Goal: Find contact information: Find contact information

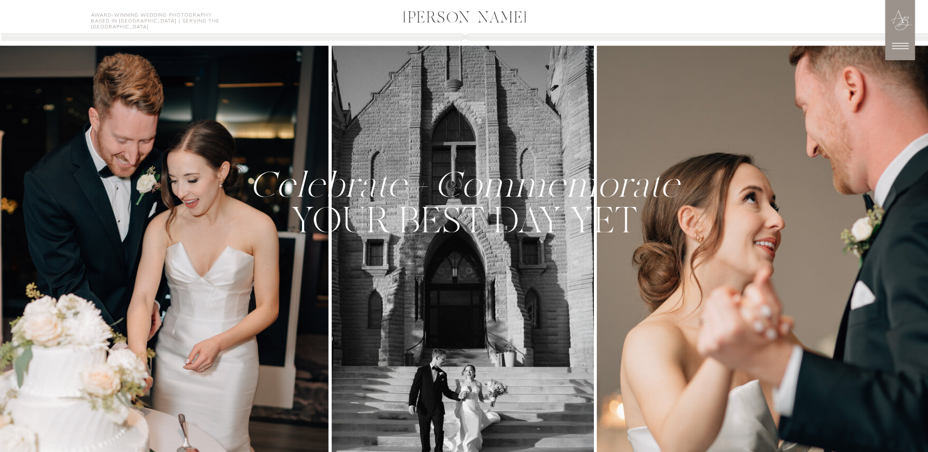
click at [896, 43] on icon at bounding box center [900, 46] width 17 height 6
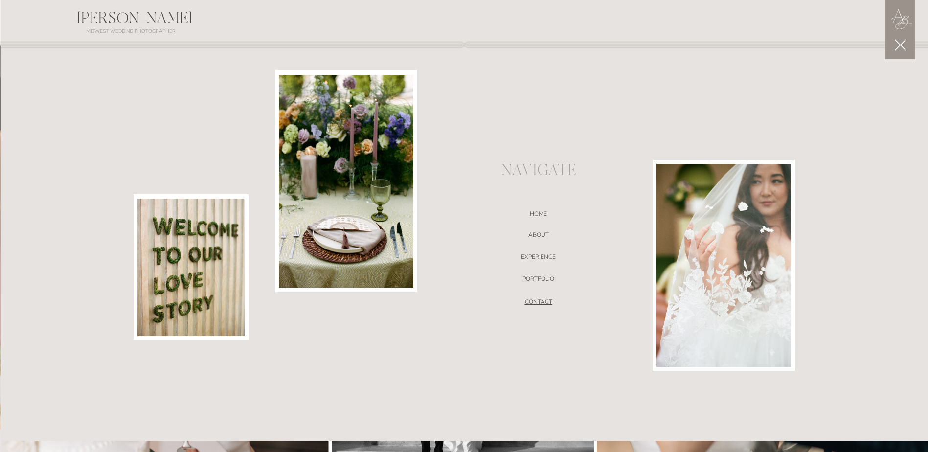
click at [545, 302] on nav "CONTACT" at bounding box center [538, 303] width 207 height 10
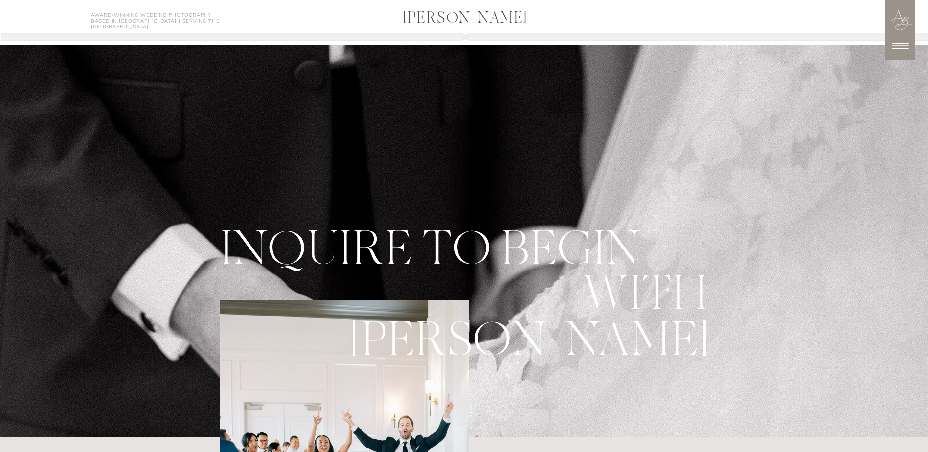
click at [902, 46] on icon at bounding box center [900, 46] width 17 height 6
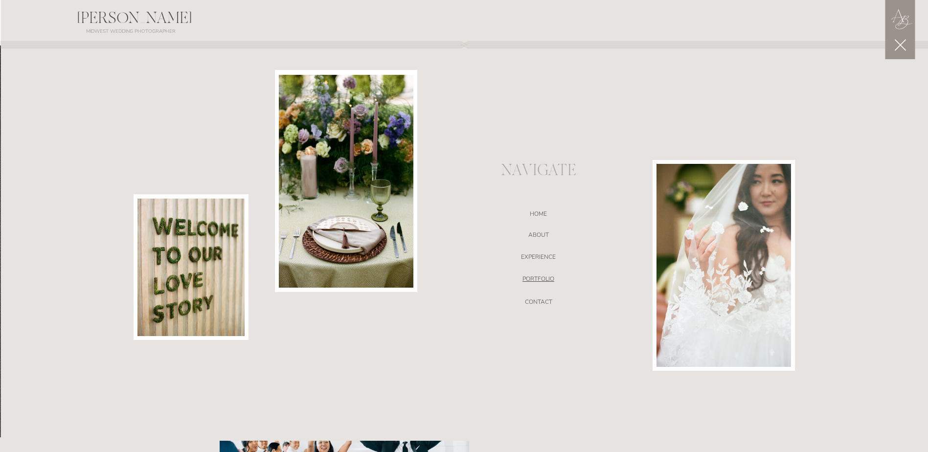
click at [532, 283] on nav "portfolio" at bounding box center [538, 280] width 207 height 10
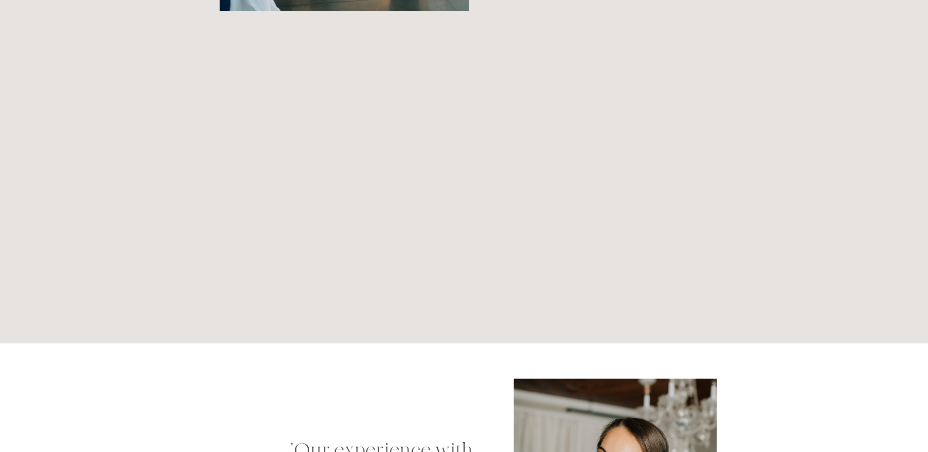
scroll to position [613, 0]
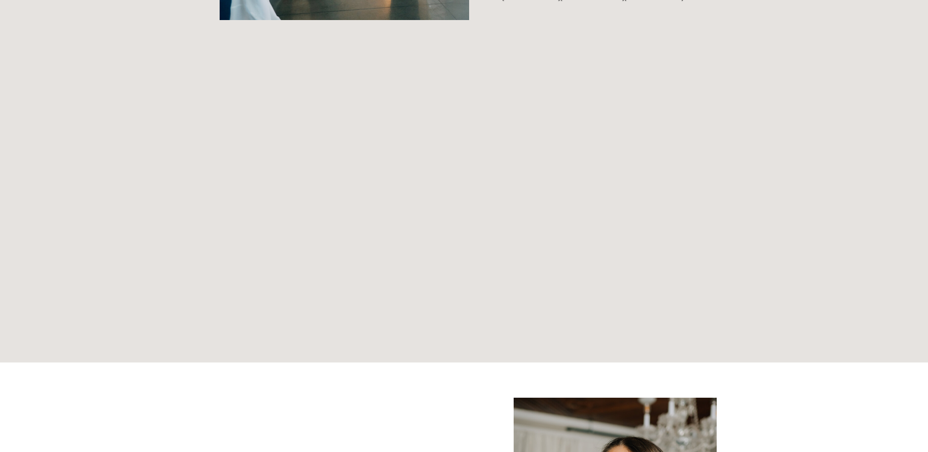
click at [202, 198] on div "[PERSON_NAME] [PERSON_NAME] Award-Winning Wedding Photography Based in [GEOGRAP…" at bounding box center [464, 340] width 928 height 1907
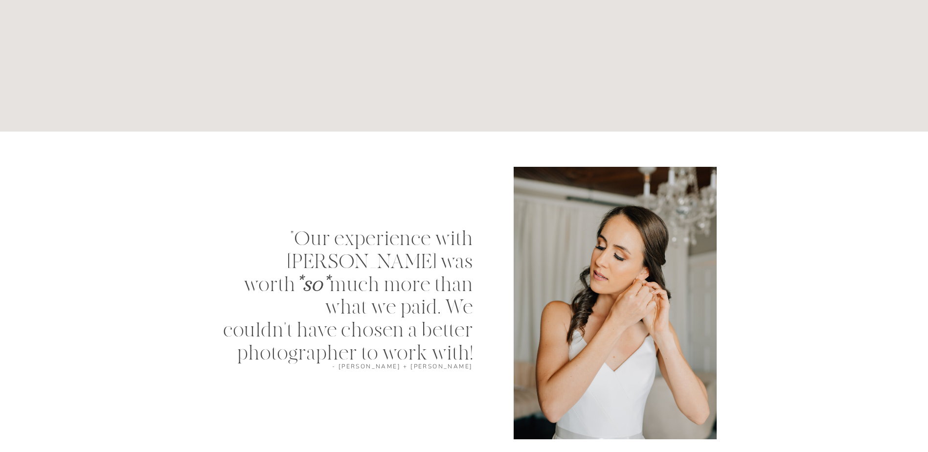
scroll to position [907, 0]
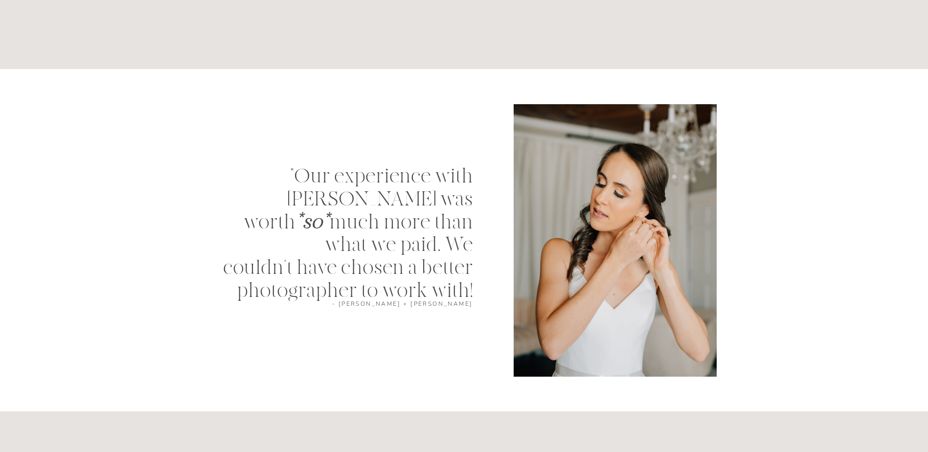
click at [333, 233] on p ""Our experience with [PERSON_NAME] was worth *so* much more than what we paid. …" at bounding box center [340, 219] width 265 height 109
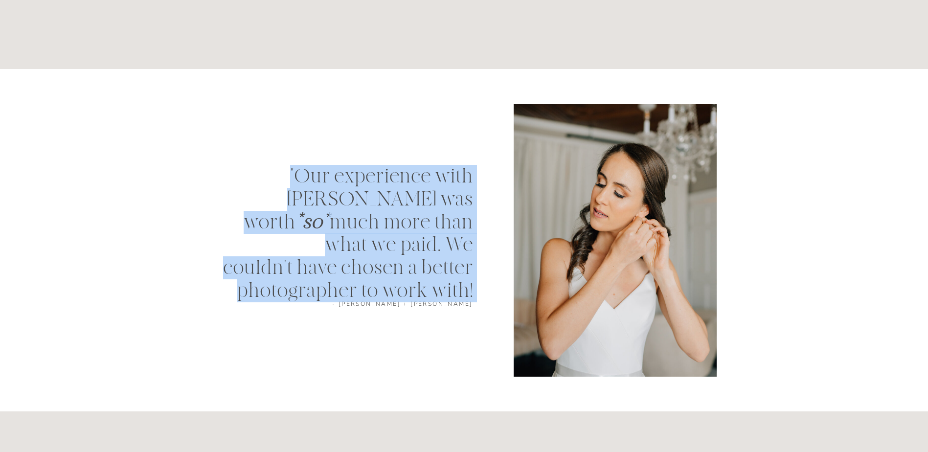
click at [333, 233] on p ""Our experience with [PERSON_NAME] was worth *so* much more than what we paid. …" at bounding box center [340, 219] width 265 height 109
drag, startPoint x: 333, startPoint y: 233, endPoint x: 288, endPoint y: 228, distance: 45.2
click at [286, 229] on p ""Our experience with [PERSON_NAME] was worth *so* much more than what we paid. …" at bounding box center [340, 219] width 265 height 109
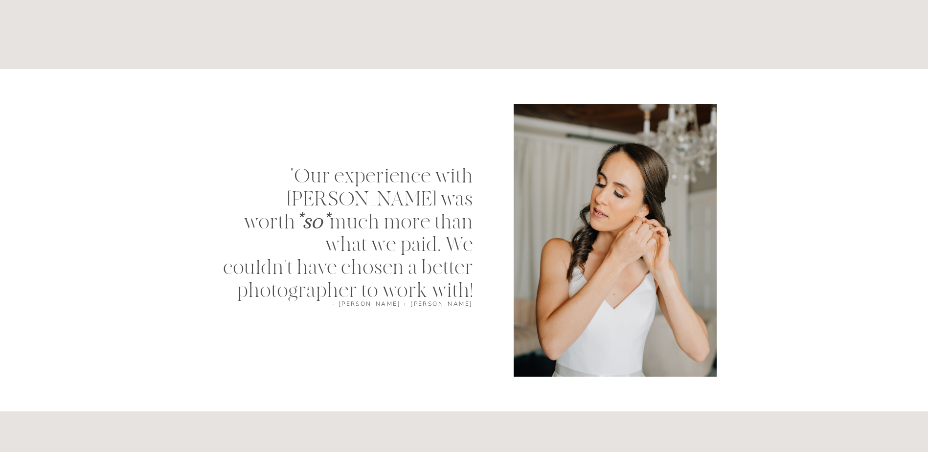
click at [262, 227] on p ""Our experience with [PERSON_NAME] was worth *so* much more than what we paid. …" at bounding box center [340, 219] width 265 height 109
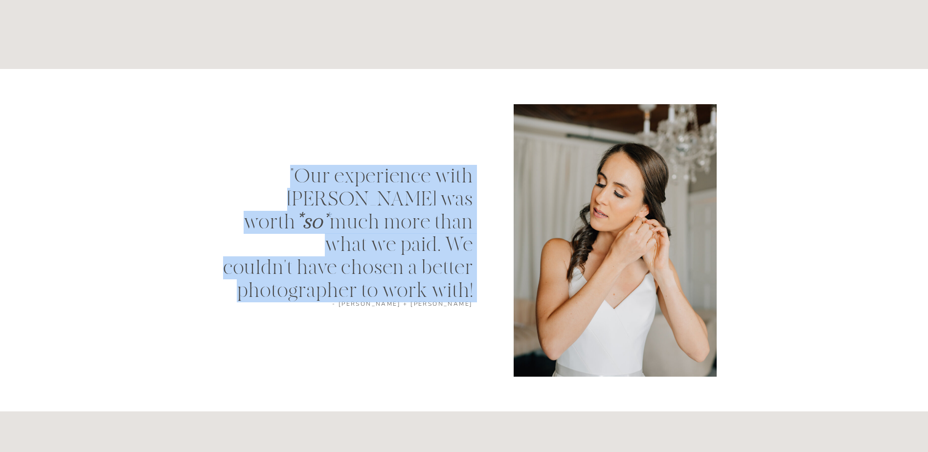
click at [262, 227] on p ""Our experience with [PERSON_NAME] was worth *so* much more than what we paid. …" at bounding box center [340, 219] width 265 height 109
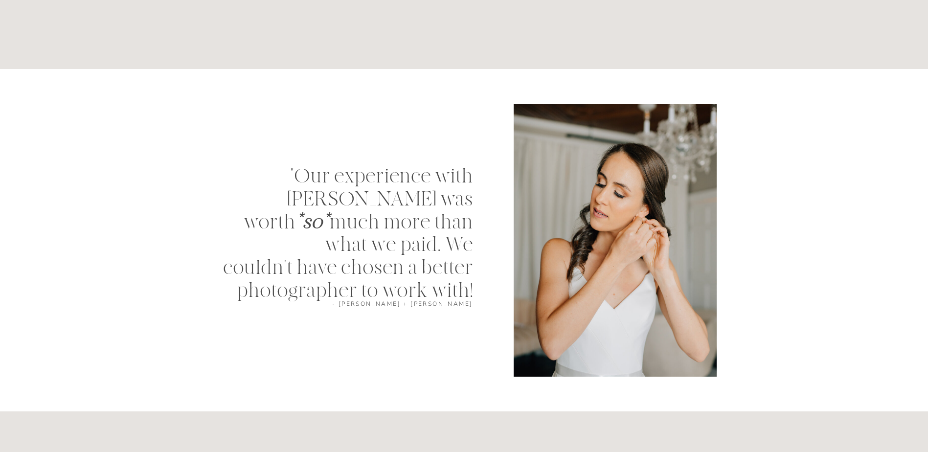
drag, startPoint x: 262, startPoint y: 227, endPoint x: 192, endPoint y: 255, distance: 76.1
click at [192, 255] on div "[PERSON_NAME] [PERSON_NAME] Award-Winning Wedding Photography Based in [GEOGRAP…" at bounding box center [464, 46] width 928 height 1907
click at [239, 272] on p ""Our experience with [PERSON_NAME] was worth *so* much more than what we paid. …" at bounding box center [340, 219] width 265 height 109
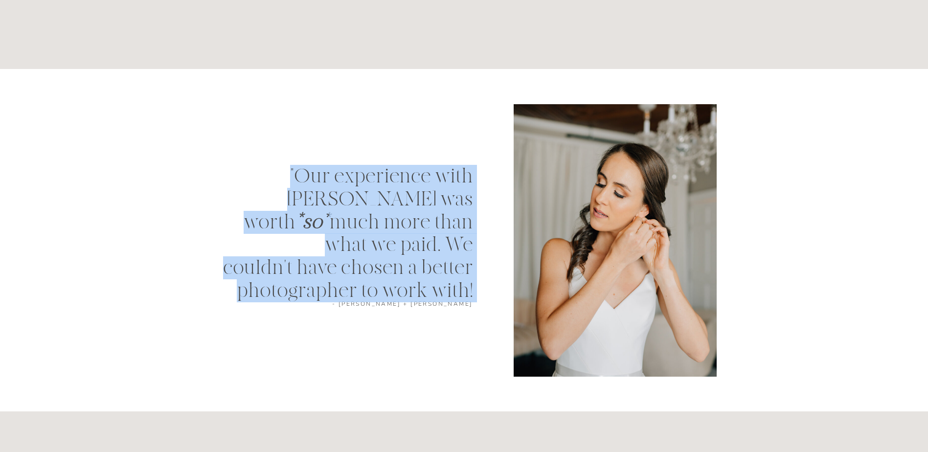
click at [239, 272] on p ""Our experience with [PERSON_NAME] was worth *so* much more than what we paid. …" at bounding box center [340, 219] width 265 height 109
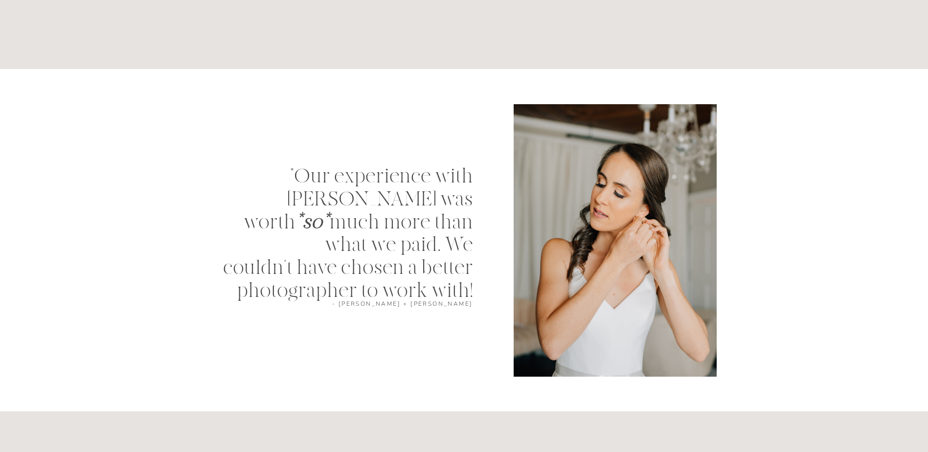
drag, startPoint x: 239, startPoint y: 272, endPoint x: 475, endPoint y: 347, distance: 247.1
click at [475, 347] on div "[PERSON_NAME] [PERSON_NAME] Award-Winning Wedding Photography Based in [GEOGRAP…" at bounding box center [464, 46] width 928 height 1907
click at [351, 261] on p ""Our experience with [PERSON_NAME] was worth *so* much more than what we paid. …" at bounding box center [340, 219] width 265 height 109
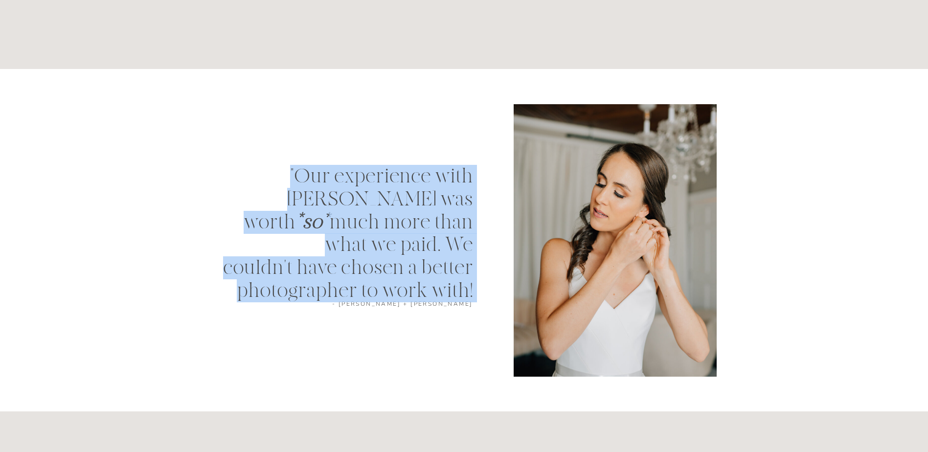
click at [351, 261] on p ""Our experience with [PERSON_NAME] was worth *so* much more than what we paid. …" at bounding box center [340, 219] width 265 height 109
click at [352, 261] on p ""Our experience with [PERSON_NAME] was worth *so* much more than what we paid. …" at bounding box center [340, 219] width 265 height 109
drag, startPoint x: 352, startPoint y: 261, endPoint x: 318, endPoint y: 255, distance: 33.9
click at [318, 255] on p ""Our experience with [PERSON_NAME] was worth *so* much more than what we paid. …" at bounding box center [340, 219] width 265 height 109
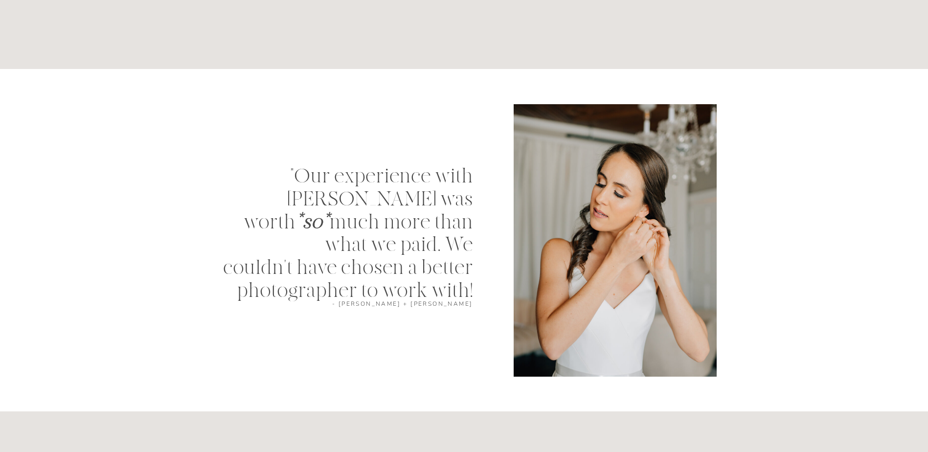
click at [410, 135] on div "[PERSON_NAME] [PERSON_NAME] Award-Winning Wedding Photography Based in [GEOGRAP…" at bounding box center [464, 46] width 928 height 1907
click at [342, 160] on div "[PERSON_NAME] [PERSON_NAME] Award-Winning Wedding Photography Based in [GEOGRAP…" at bounding box center [464, 46] width 928 height 1907
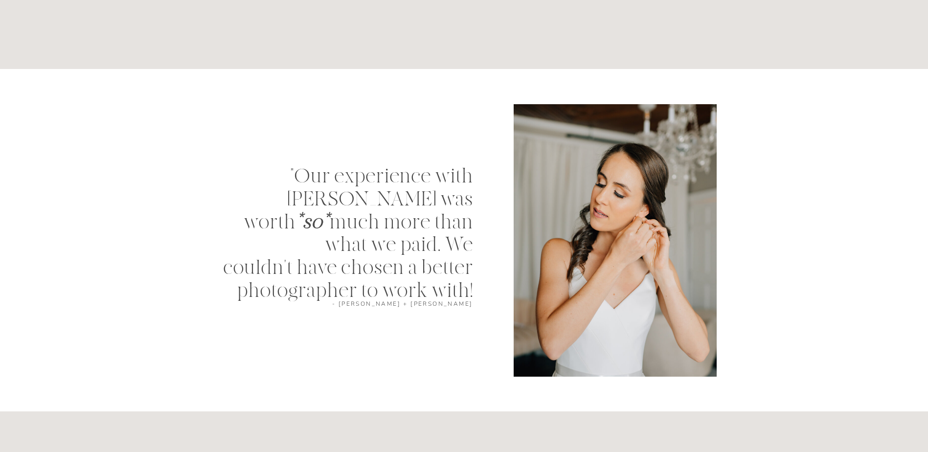
click at [342, 160] on div "[PERSON_NAME] [PERSON_NAME] Award-Winning Wedding Photography Based in [GEOGRAP…" at bounding box center [464, 46] width 928 height 1907
click at [334, 167] on p ""Our experience with [PERSON_NAME] was worth *so* much more than what we paid. …" at bounding box center [340, 219] width 265 height 109
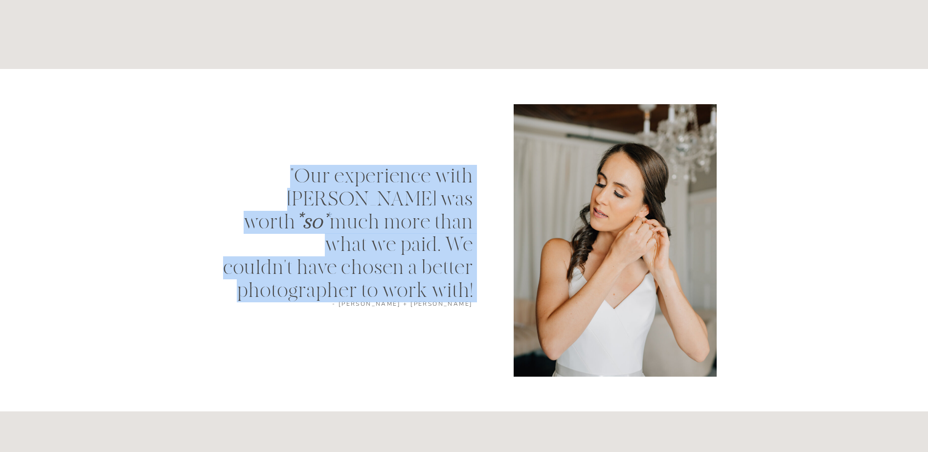
click at [334, 167] on p ""Our experience with [PERSON_NAME] was worth *so* much more than what we paid. …" at bounding box center [340, 219] width 265 height 109
drag, startPoint x: 334, startPoint y: 167, endPoint x: 312, endPoint y: 182, distance: 26.1
click at [312, 182] on p ""Our experience with [PERSON_NAME] was worth *so* much more than what we paid. …" at bounding box center [340, 219] width 265 height 109
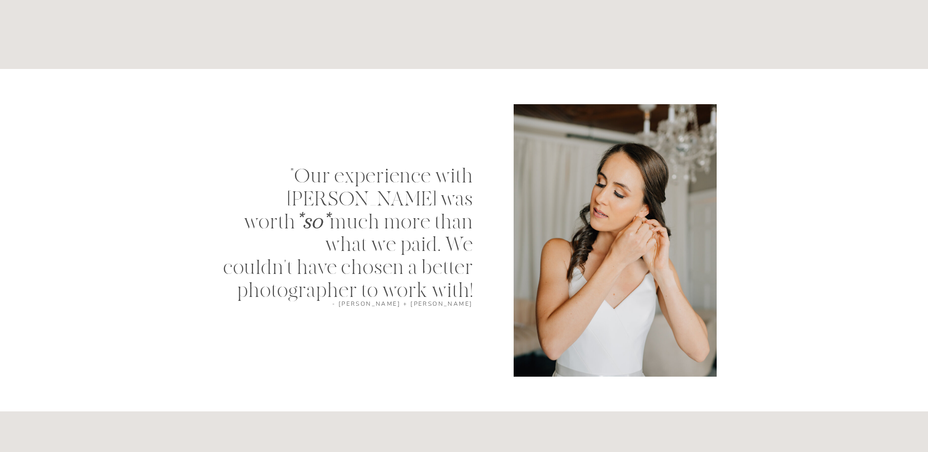
click at [298, 178] on p ""Our experience with [PERSON_NAME] was worth *so* much more than what we paid. …" at bounding box center [340, 219] width 265 height 109
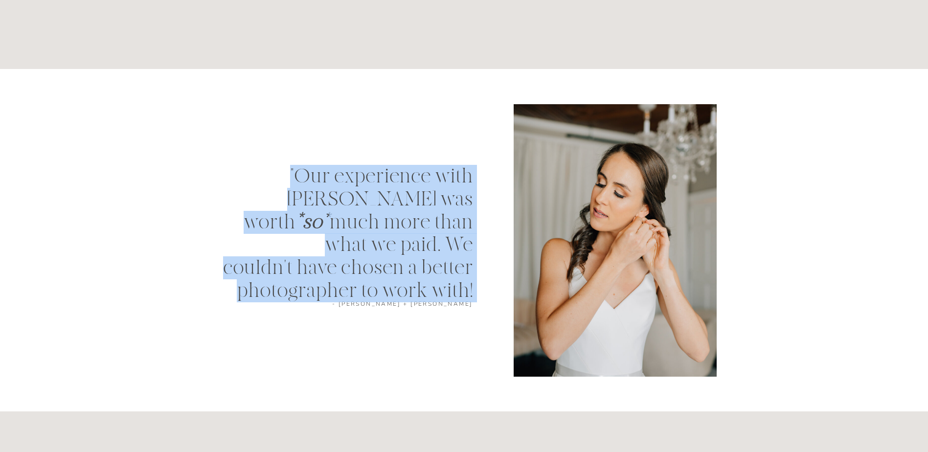
click at [298, 178] on p ""Our experience with [PERSON_NAME] was worth *so* much more than what we paid. …" at bounding box center [340, 219] width 265 height 109
drag, startPoint x: 298, startPoint y: 178, endPoint x: 288, endPoint y: 178, distance: 9.8
click at [288, 178] on p ""Our experience with [PERSON_NAME] was worth *so* much more than what we paid. …" at bounding box center [340, 219] width 265 height 109
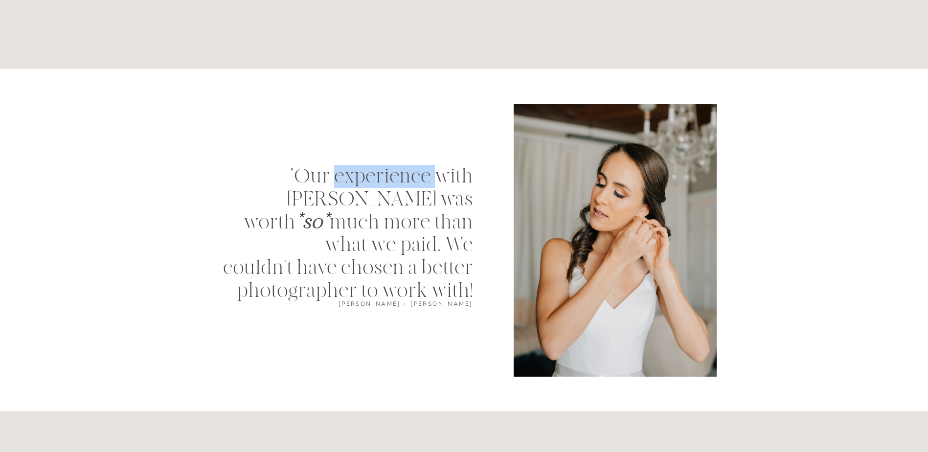
click at [288, 178] on p ""Our experience with [PERSON_NAME] was worth *so* much more than what we paid. …" at bounding box center [340, 219] width 265 height 109
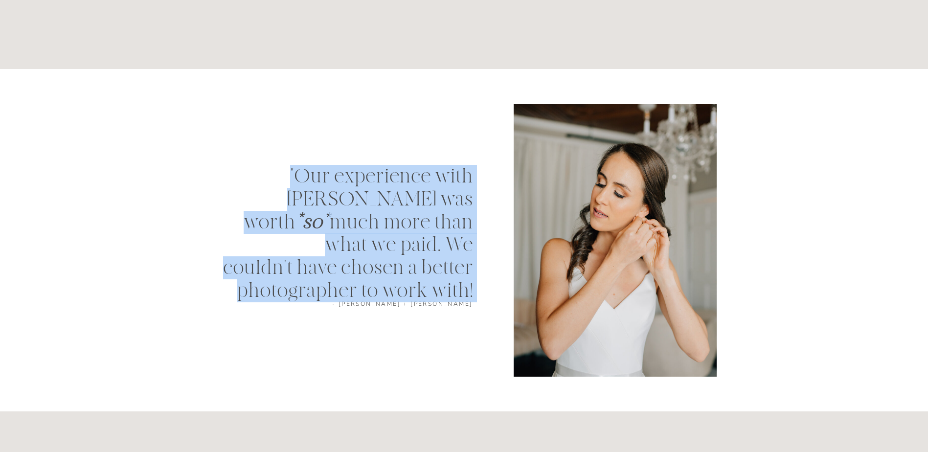
click at [288, 178] on p ""Our experience with [PERSON_NAME] was worth *so* much more than what we paid. …" at bounding box center [340, 219] width 265 height 109
drag, startPoint x: 288, startPoint y: 178, endPoint x: 267, endPoint y: 180, distance: 21.2
click at [267, 180] on p ""Our experience with [PERSON_NAME] was worth *so* much more than what we paid. …" at bounding box center [340, 219] width 265 height 109
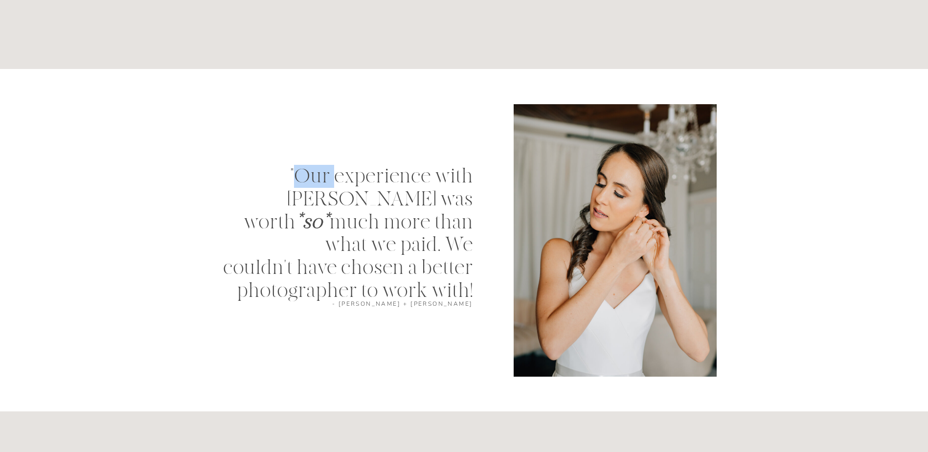
click at [267, 180] on p ""Our experience with [PERSON_NAME] was worth *so* much more than what we paid. …" at bounding box center [340, 219] width 265 height 109
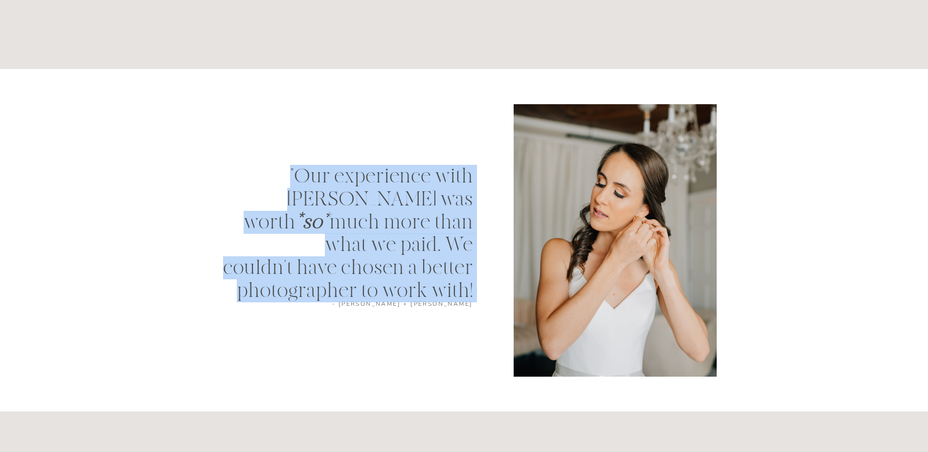
click at [267, 180] on p ""Our experience with [PERSON_NAME] was worth *so* much more than what we paid. …" at bounding box center [340, 219] width 265 height 109
drag, startPoint x: 267, startPoint y: 180, endPoint x: 250, endPoint y: 197, distance: 23.9
click at [250, 197] on p ""Our experience with [PERSON_NAME] was worth *so* much more than what we paid. …" at bounding box center [340, 219] width 265 height 109
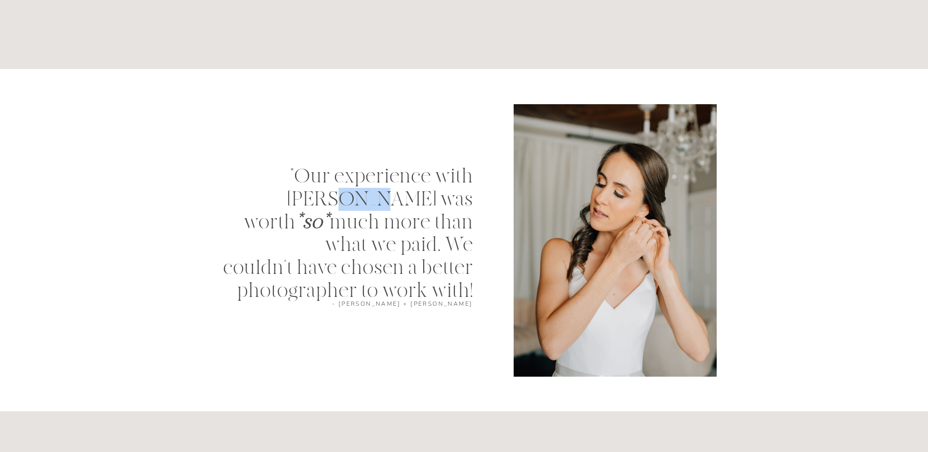
click at [250, 197] on p ""Our experience with [PERSON_NAME] was worth *so* much more than what we paid. …" at bounding box center [340, 219] width 265 height 109
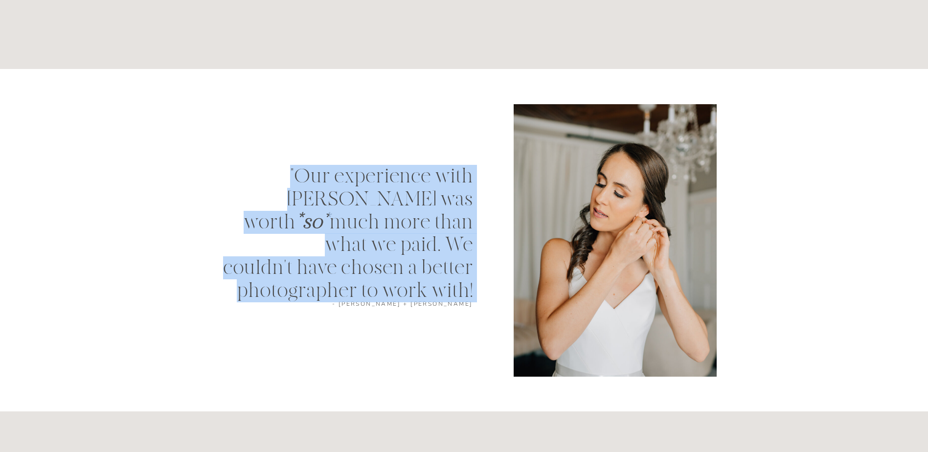
click at [250, 197] on p ""Our experience with [PERSON_NAME] was worth *so* much more than what we paid. …" at bounding box center [340, 219] width 265 height 109
drag, startPoint x: 250, startPoint y: 197, endPoint x: 375, endPoint y: 210, distance: 125.4
click at [375, 210] on p ""Our experience with [PERSON_NAME] was worth *so* much more than what we paid. …" at bounding box center [340, 219] width 265 height 109
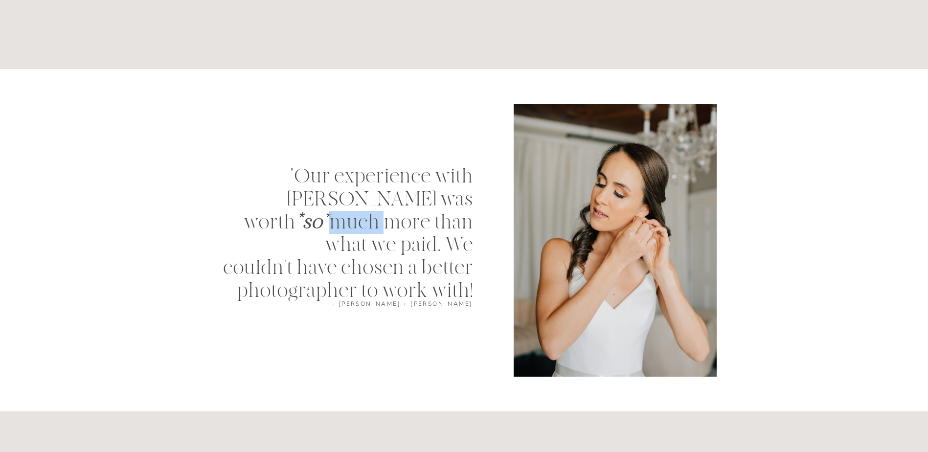
click at [375, 210] on p ""Our experience with [PERSON_NAME] was worth *so* much more than what we paid. …" at bounding box center [340, 219] width 265 height 109
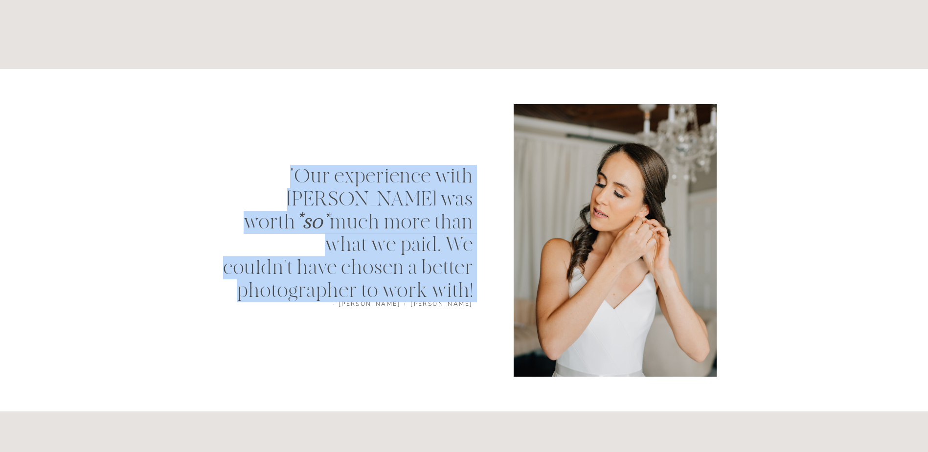
click at [375, 210] on p ""Our experience with [PERSON_NAME] was worth *so* much more than what we paid. …" at bounding box center [340, 219] width 265 height 109
drag, startPoint x: 375, startPoint y: 210, endPoint x: 289, endPoint y: 209, distance: 85.6
click at [289, 209] on p ""Our experience with [PERSON_NAME] was worth *so* much more than what we paid. …" at bounding box center [340, 219] width 265 height 109
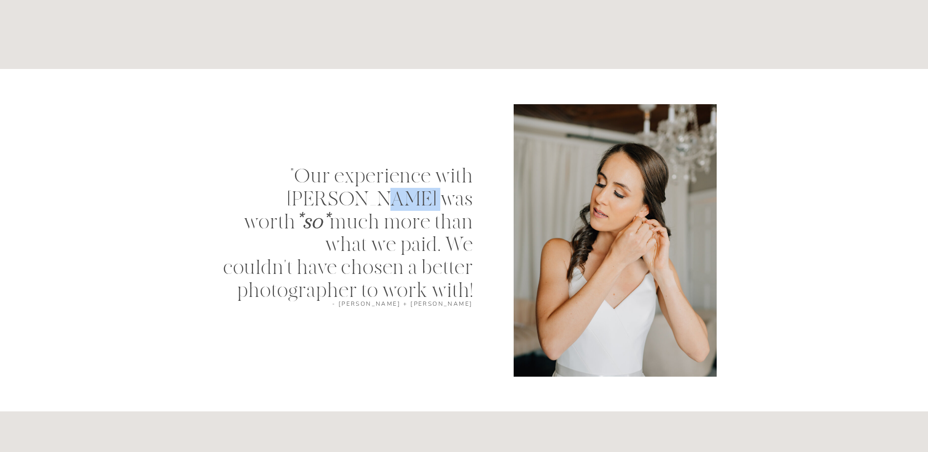
click at [289, 208] on p ""Our experience with [PERSON_NAME] was worth *so* much more than what we paid. …" at bounding box center [340, 219] width 265 height 109
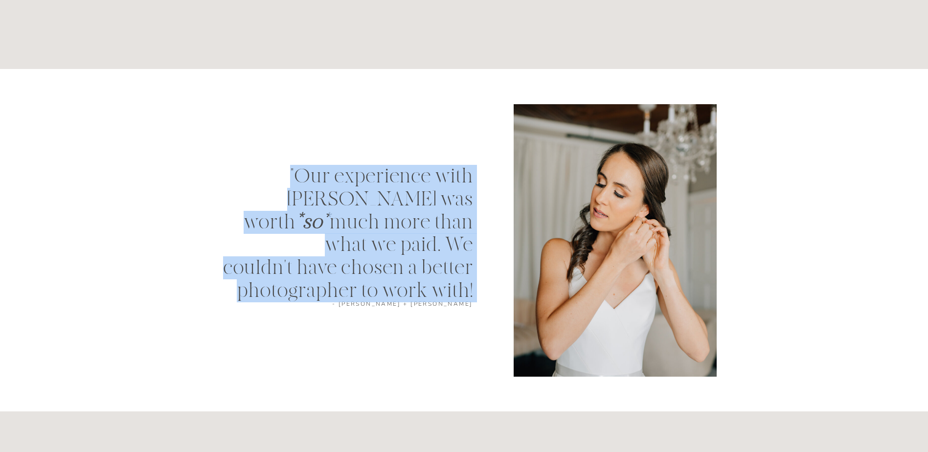
click at [289, 208] on p ""Our experience with [PERSON_NAME] was worth *so* much more than what we paid. …" at bounding box center [340, 219] width 265 height 109
drag, startPoint x: 289, startPoint y: 208, endPoint x: 233, endPoint y: 213, distance: 55.9
click at [233, 213] on p ""Our experience with [PERSON_NAME] was worth *so* much more than what we paid. …" at bounding box center [340, 219] width 265 height 109
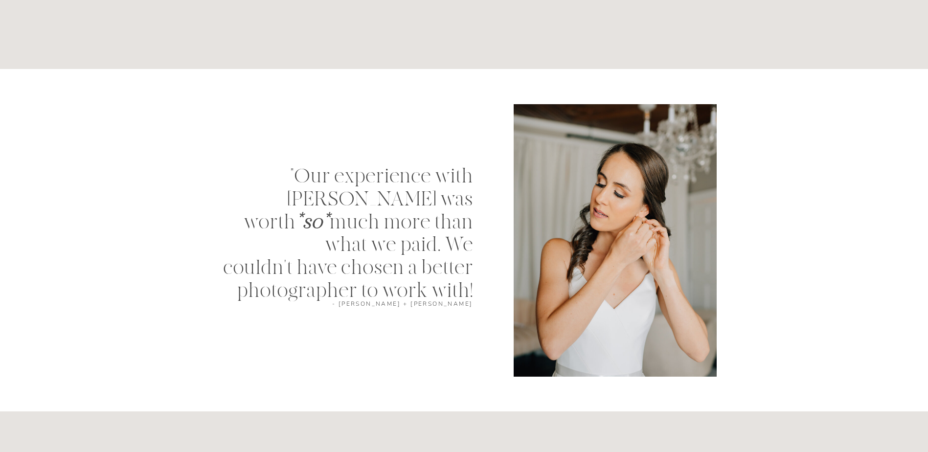
click at [281, 173] on p ""Our experience with [PERSON_NAME] was worth *so* much more than what we paid. …" at bounding box center [340, 219] width 265 height 109
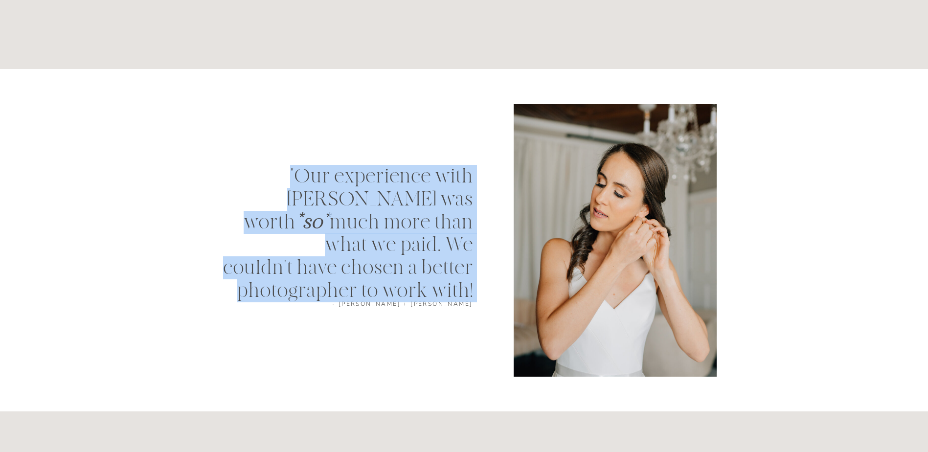
click at [281, 173] on p ""Our experience with [PERSON_NAME] was worth *so* much more than what we paid. …" at bounding box center [340, 219] width 265 height 109
drag, startPoint x: 281, startPoint y: 173, endPoint x: 386, endPoint y: 191, distance: 106.6
click at [386, 191] on p ""Our experience with [PERSON_NAME] was worth *so* much more than what we paid. …" at bounding box center [340, 219] width 265 height 109
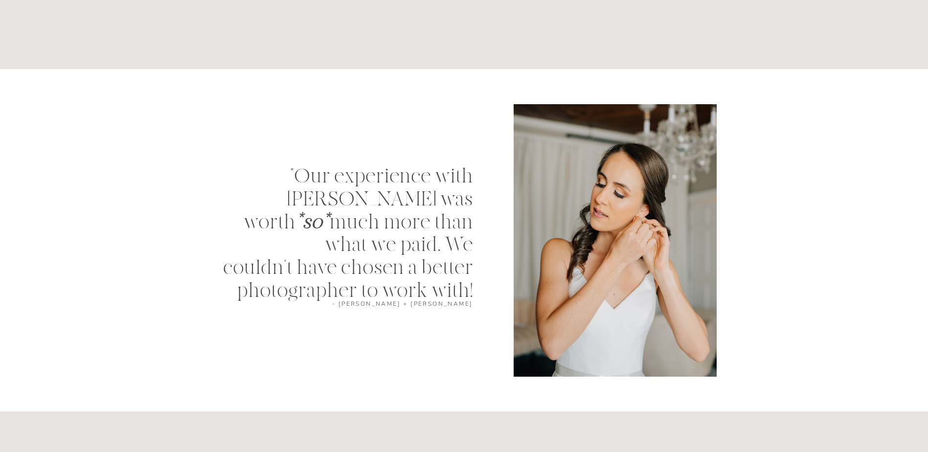
click at [409, 175] on p ""Our experience with [PERSON_NAME] was worth *so* much more than what we paid. …" at bounding box center [340, 219] width 265 height 109
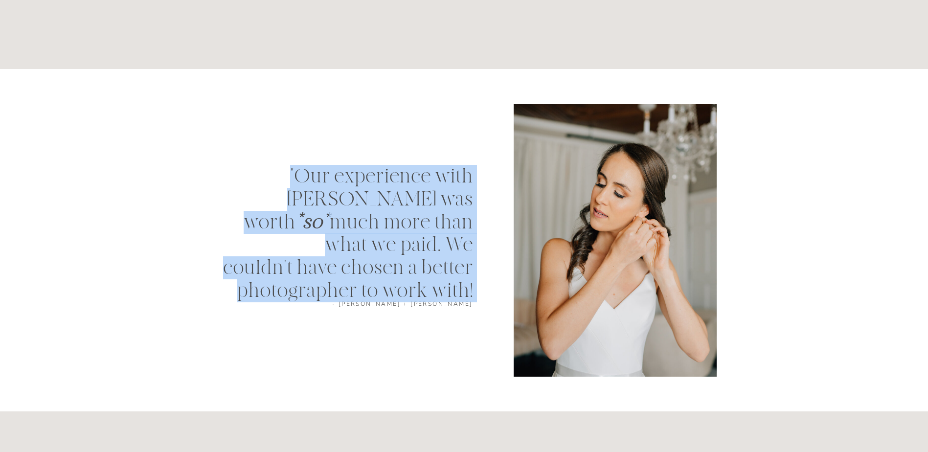
click at [410, 176] on p ""Our experience with [PERSON_NAME] was worth *so* much more than what we paid. …" at bounding box center [340, 219] width 265 height 109
click at [307, 199] on p ""Our experience with [PERSON_NAME] was worth *so* much more than what we paid. …" at bounding box center [340, 219] width 265 height 109
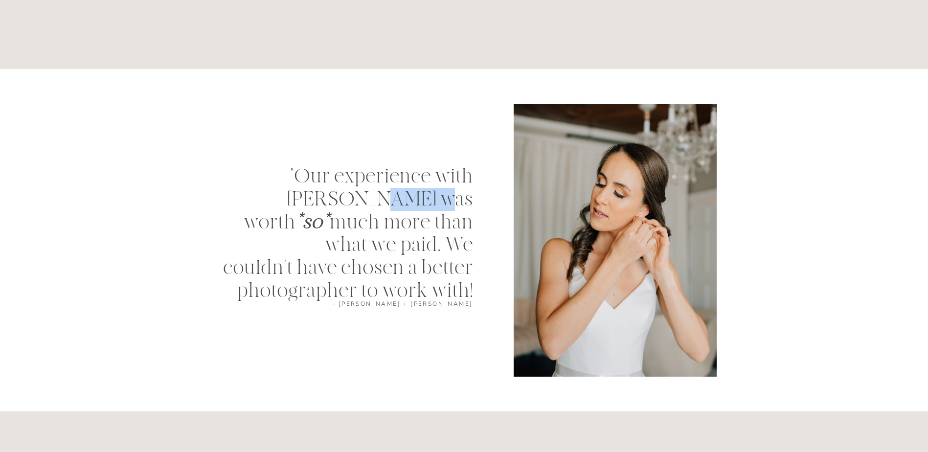
click at [307, 199] on p ""Our experience with [PERSON_NAME] was worth *so* much more than what we paid. …" at bounding box center [340, 219] width 265 height 109
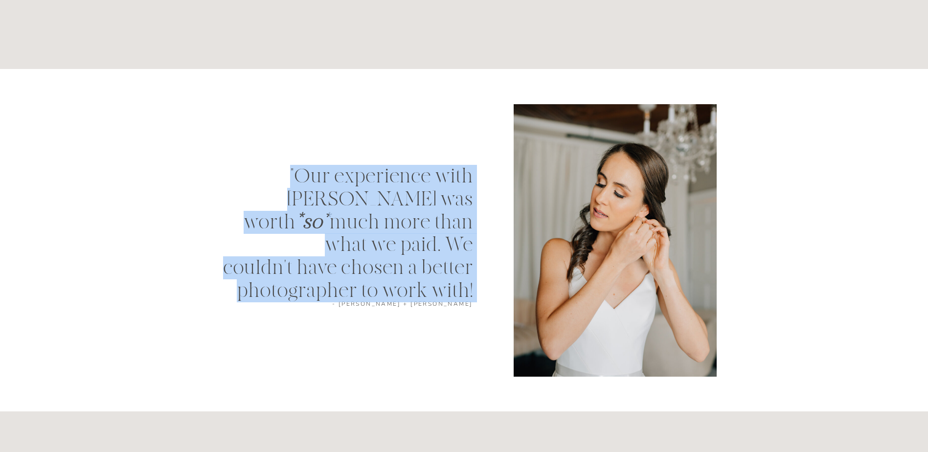
click at [307, 199] on p ""Our experience with [PERSON_NAME] was worth *so* much more than what we paid. …" at bounding box center [340, 219] width 265 height 109
drag, startPoint x: 307, startPoint y: 199, endPoint x: 396, endPoint y: 202, distance: 89.6
click at [396, 202] on p ""Our experience with [PERSON_NAME] was worth *so* much more than what we paid. …" at bounding box center [340, 219] width 265 height 109
